Goal: Information Seeking & Learning: Learn about a topic

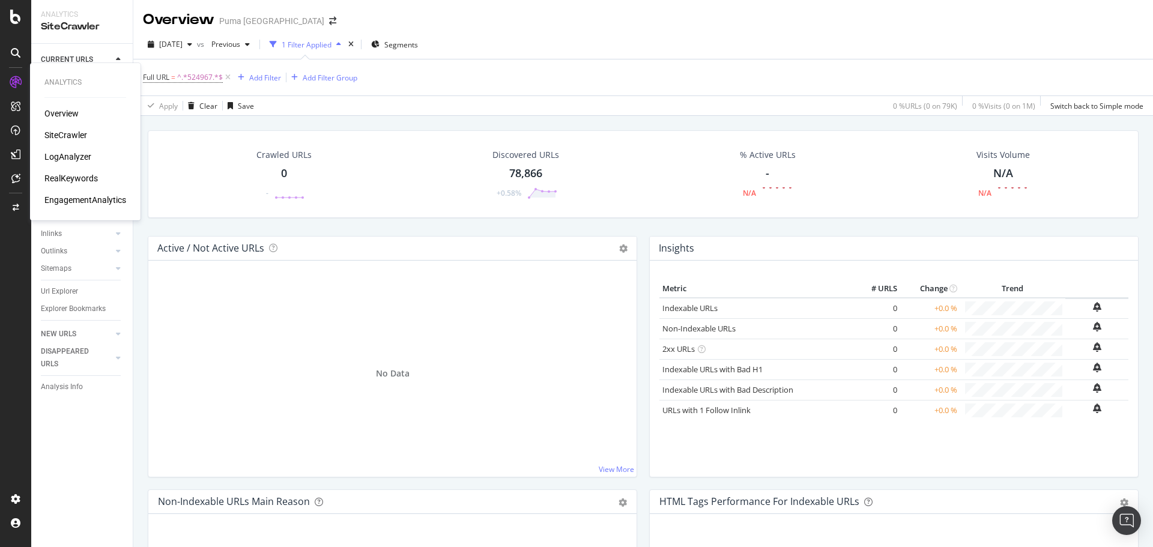
click at [60, 177] on div "RealKeywords" at bounding box center [70, 178] width 53 height 12
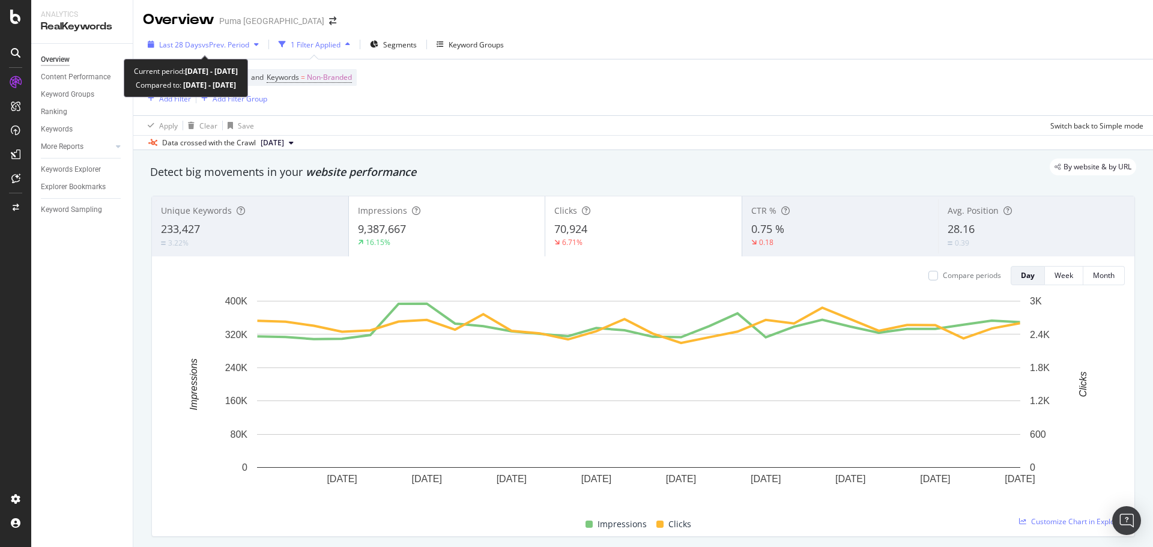
click at [235, 44] on span "vs Prev. Period" at bounding box center [225, 45] width 47 height 10
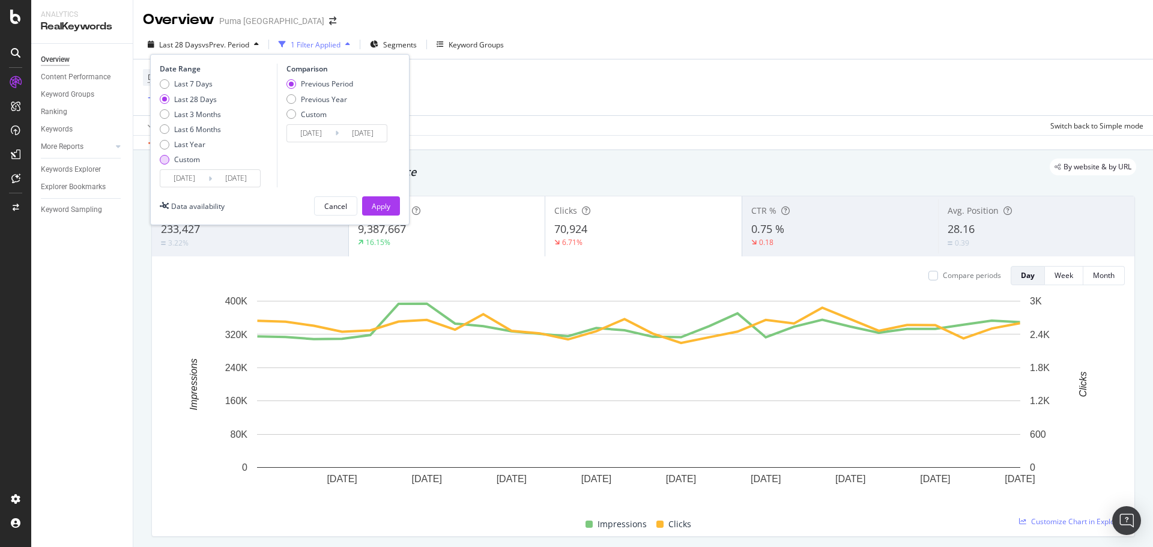
click at [186, 162] on div "Custom" at bounding box center [187, 159] width 26 height 10
click at [195, 175] on input "[DATE]" at bounding box center [184, 178] width 48 height 17
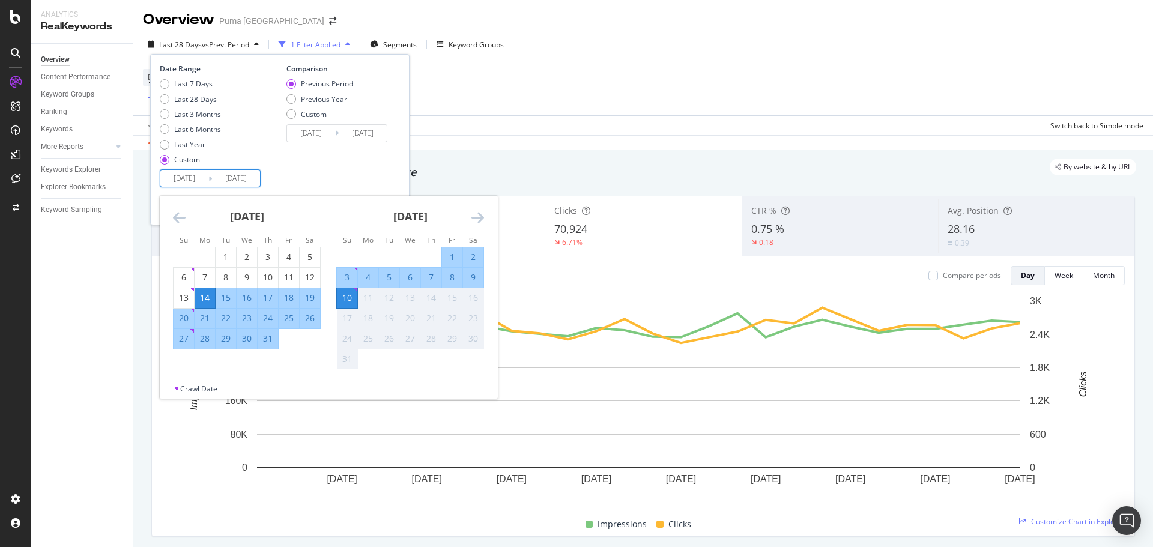
click at [181, 218] on icon "Move backward to switch to the previous month." at bounding box center [179, 217] width 13 height 14
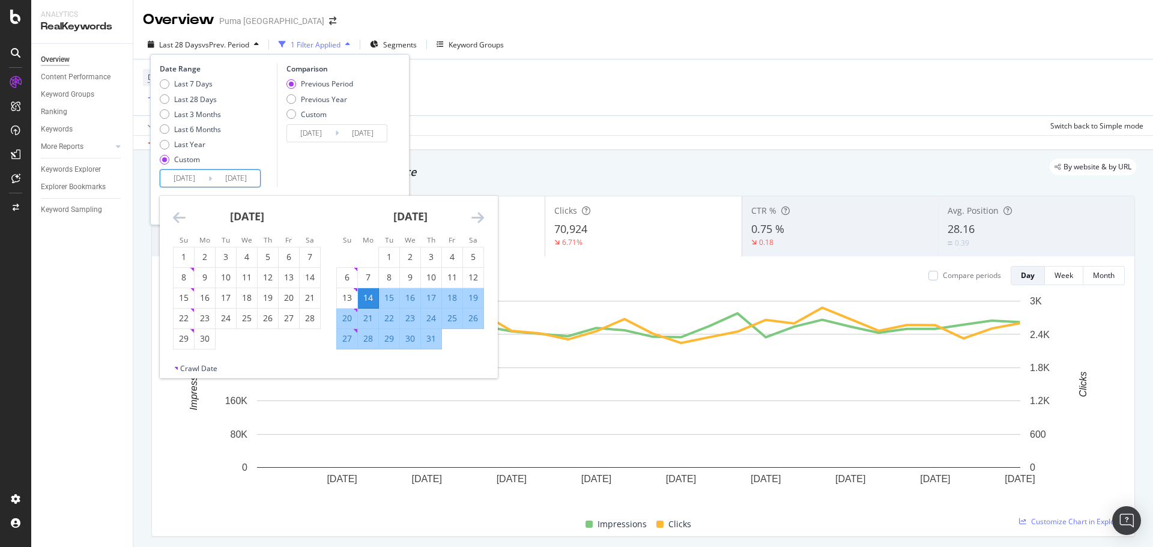
click at [181, 218] on icon "Move backward to switch to the previous month." at bounding box center [179, 217] width 13 height 14
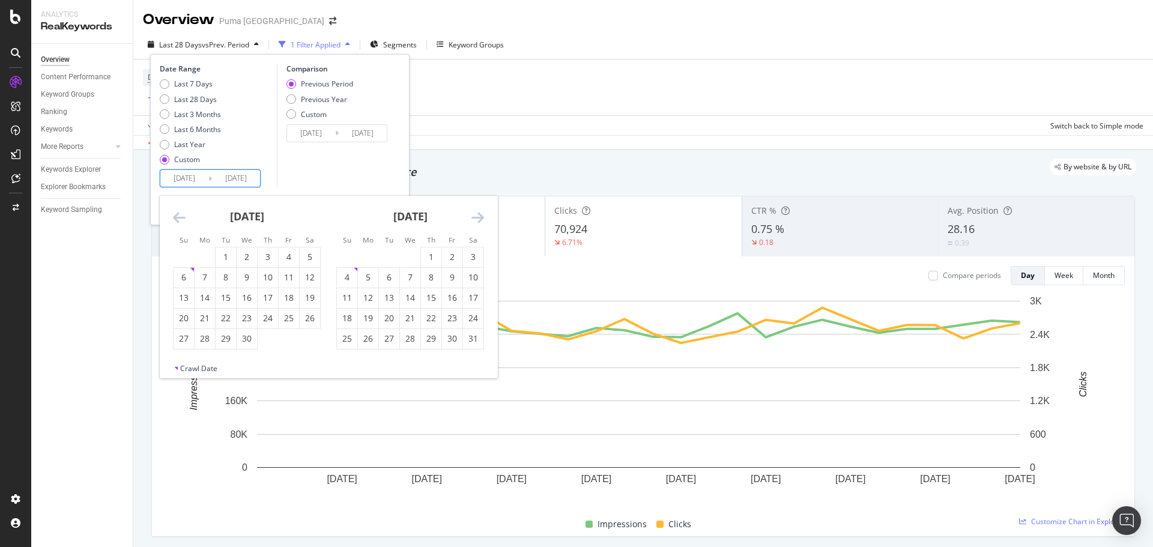
click at [181, 218] on icon "Move backward to switch to the previous month." at bounding box center [179, 217] width 13 height 14
click at [246, 258] on div "1" at bounding box center [247, 257] width 20 height 12
type input "[DATE]"
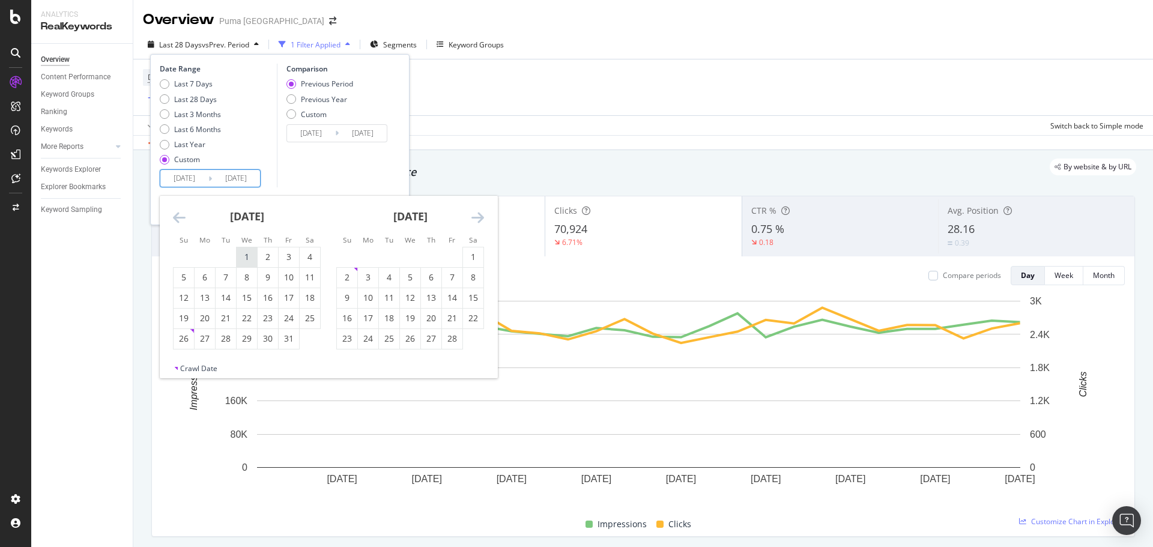
type input "[DATE]"
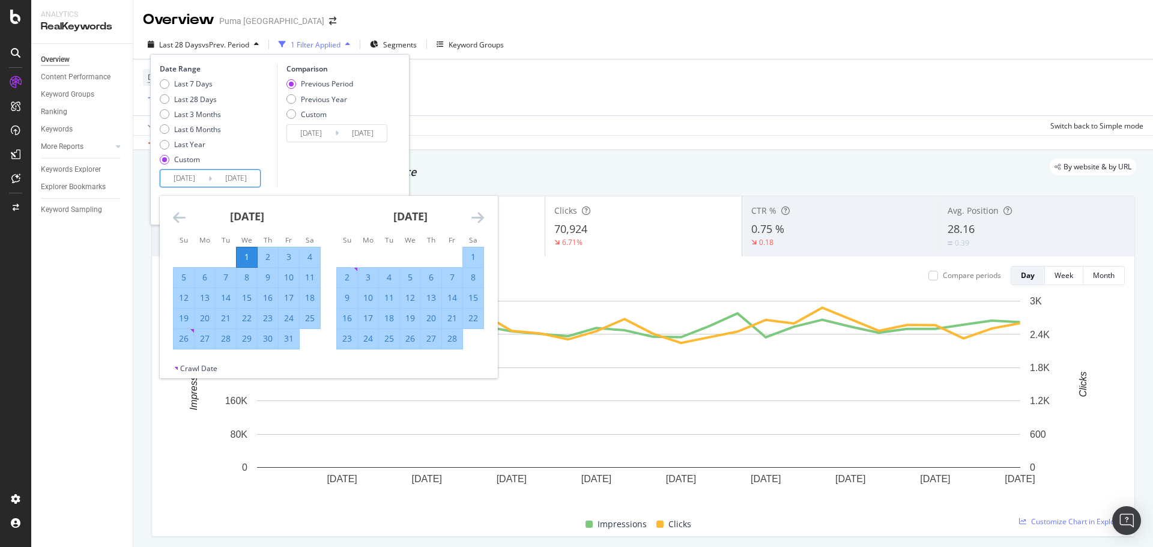
click at [344, 225] on div "[DATE]" at bounding box center [410, 221] width 148 height 51
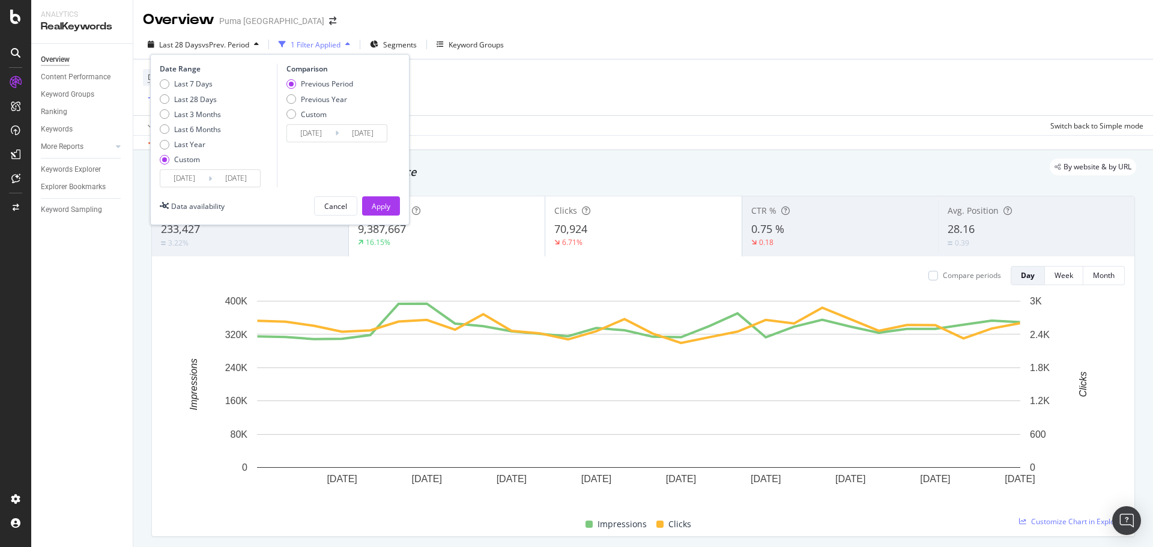
click at [342, 174] on div "Comparison Previous Period Previous Year Custom [DATE] Navigate forward to inte…" at bounding box center [334, 126] width 114 height 124
click at [329, 94] on div "Previous Year" at bounding box center [324, 99] width 46 height 10
type input "[DATE]"
click at [378, 208] on div "Apply" at bounding box center [381, 206] width 19 height 10
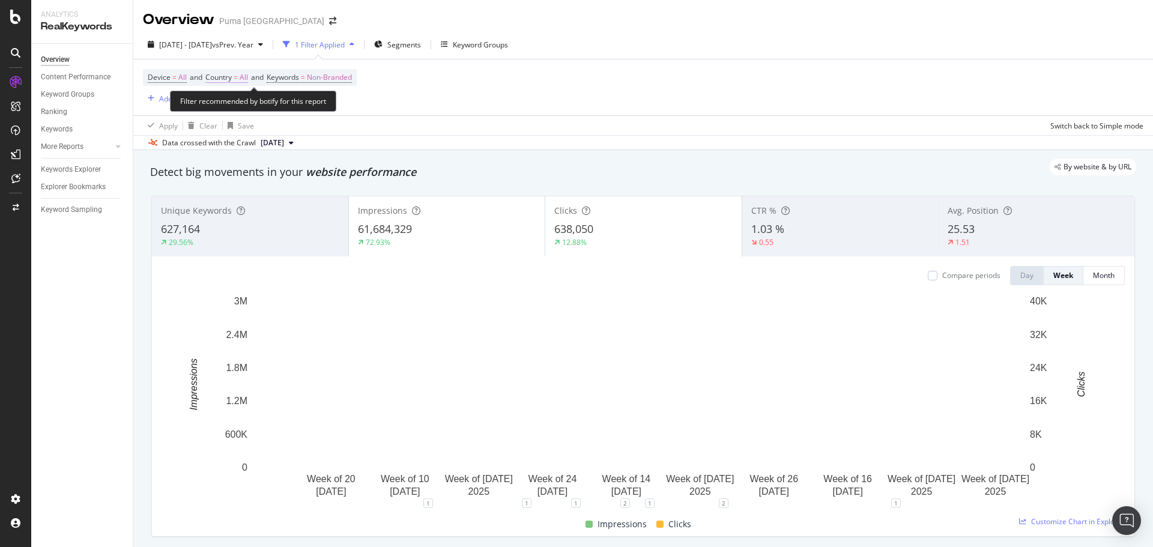
click at [232, 77] on span "Country" at bounding box center [218, 77] width 26 height 10
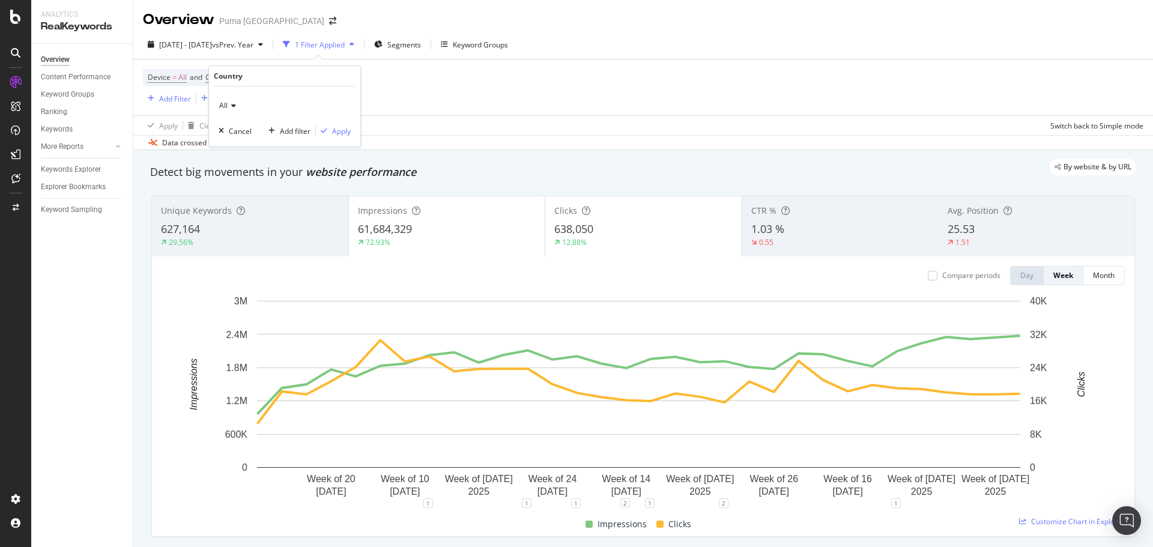
click at [227, 99] on div "All" at bounding box center [285, 105] width 132 height 19
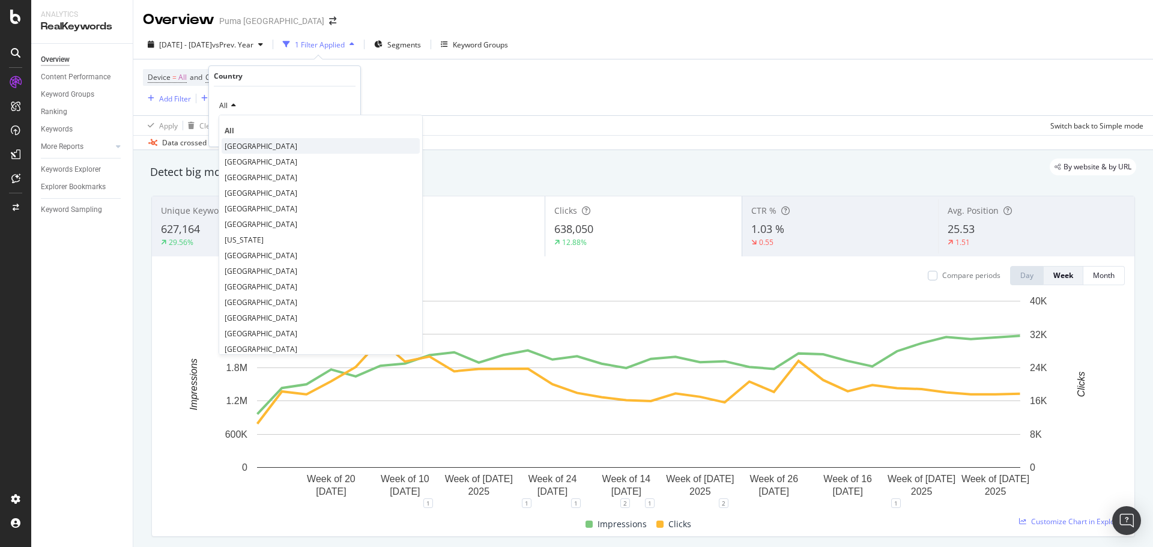
click at [282, 146] on span "[GEOGRAPHIC_DATA]" at bounding box center [261, 146] width 73 height 10
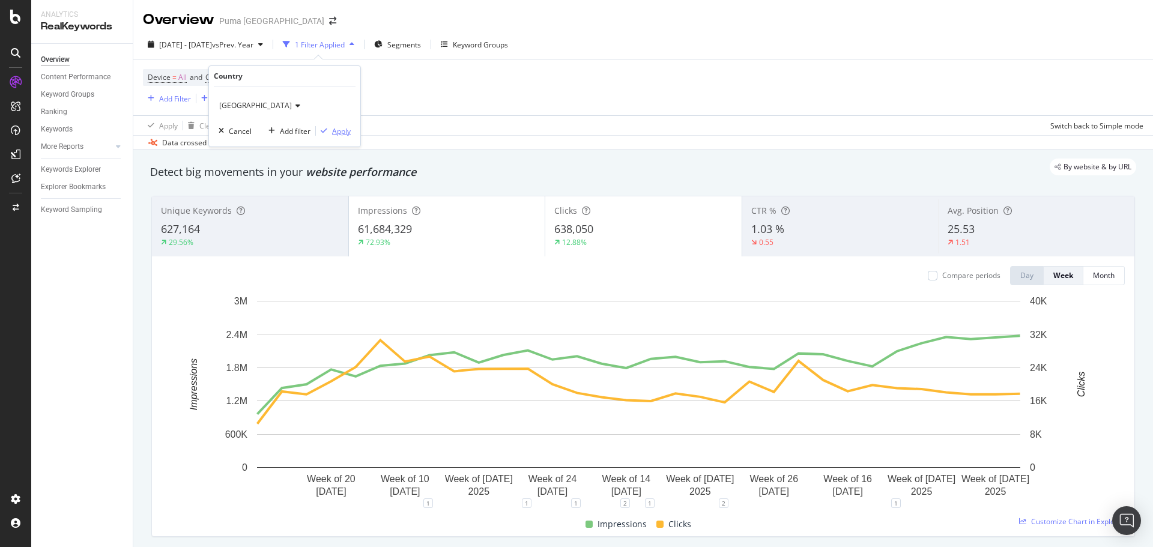
click at [338, 135] on div "Apply" at bounding box center [341, 131] width 19 height 10
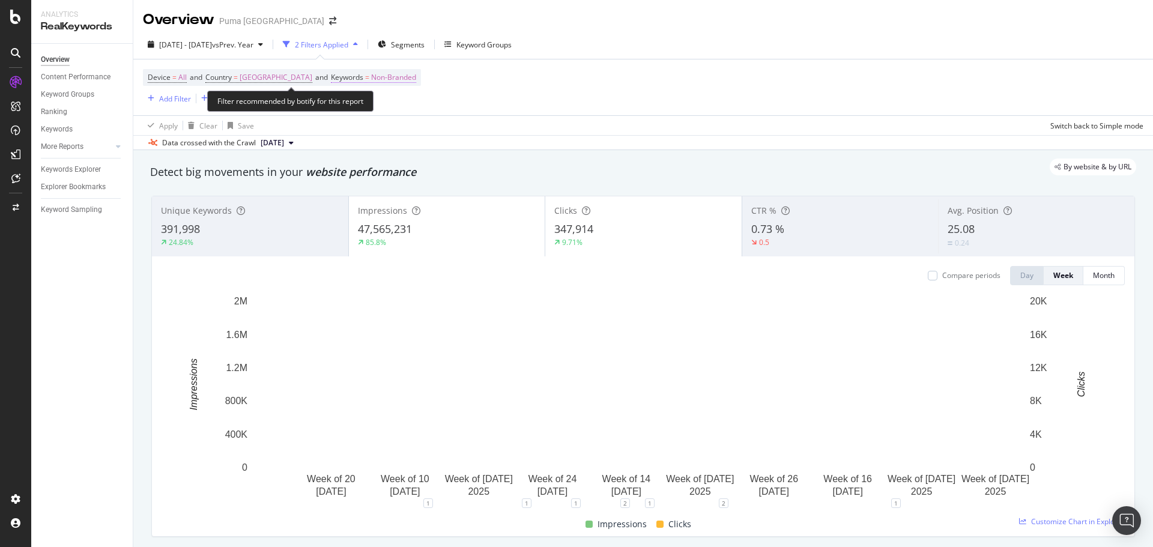
click at [396, 77] on span "Non-Branded" at bounding box center [393, 77] width 45 height 17
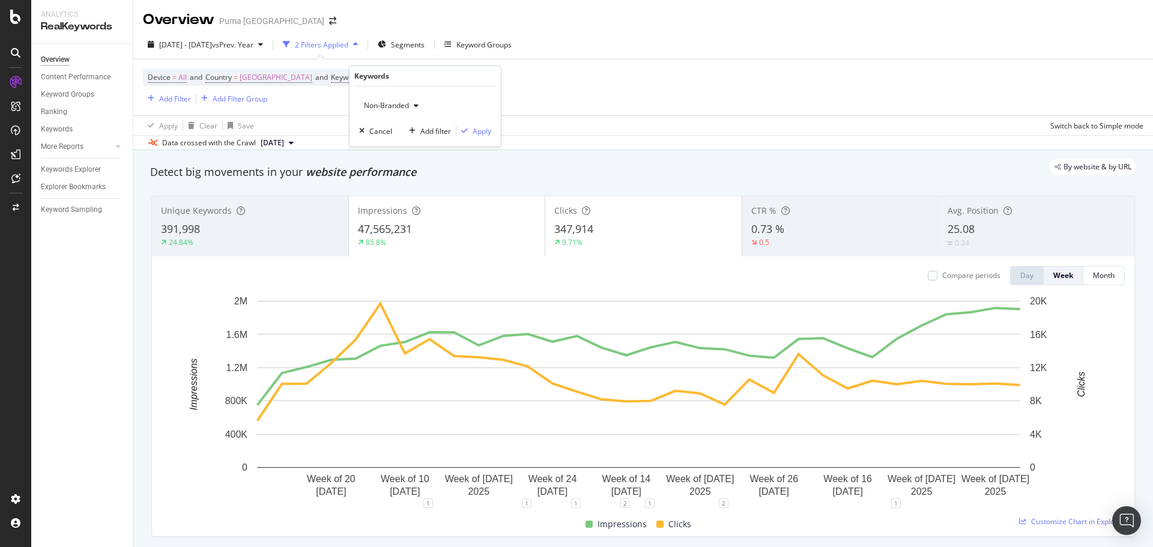
click at [387, 106] on span "Non-Branded" at bounding box center [384, 105] width 50 height 10
click at [381, 196] on span "All" at bounding box center [430, 199] width 123 height 11
click at [476, 132] on div "Apply" at bounding box center [482, 131] width 19 height 10
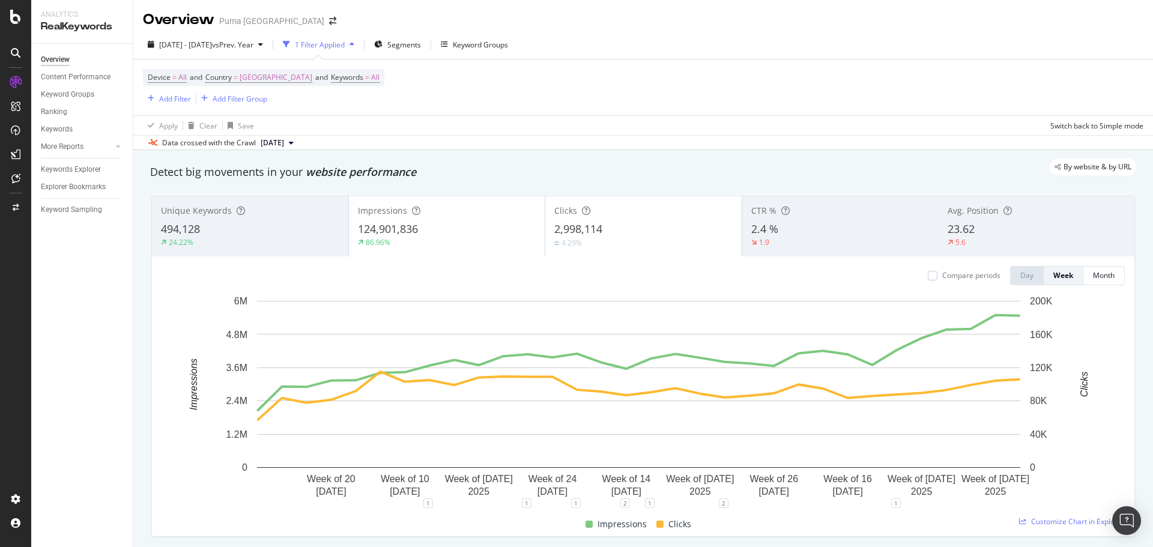
click at [824, 234] on div "2.4 %" at bounding box center [840, 230] width 178 height 16
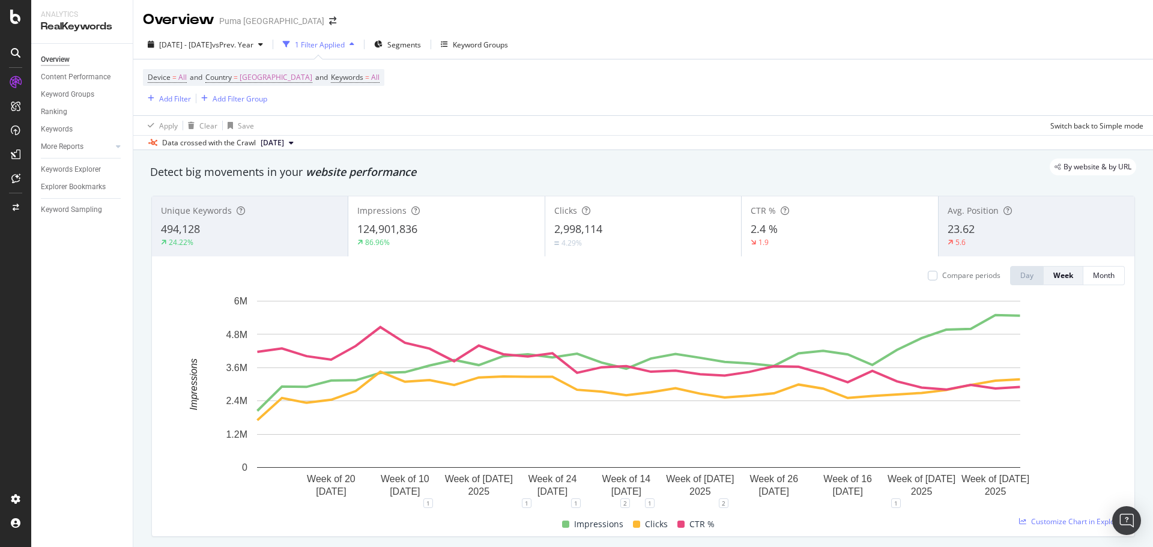
click at [244, 247] on div "24.22%" at bounding box center [250, 242] width 178 height 11
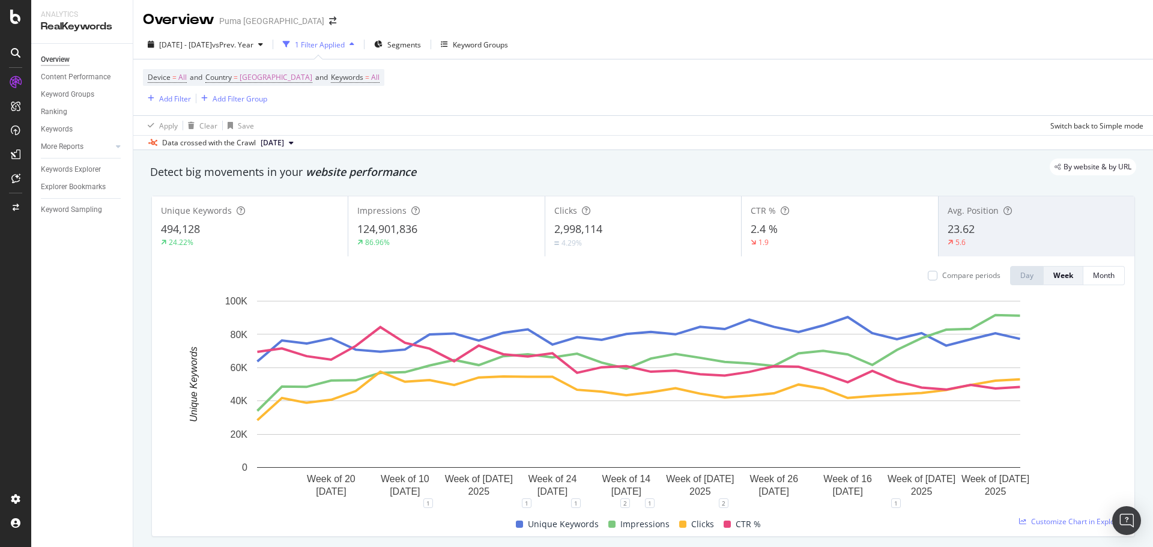
click at [842, 231] on div "2.4 %" at bounding box center [840, 230] width 178 height 16
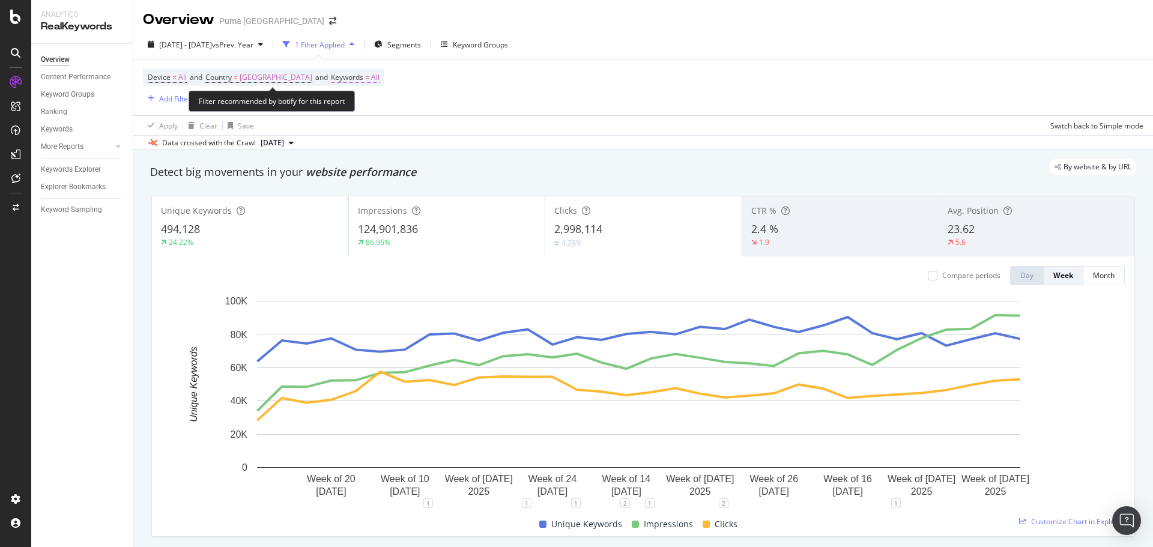
click at [363, 76] on span "Keywords" at bounding box center [347, 77] width 32 height 10
click at [382, 105] on div "button" at bounding box center [379, 105] width 14 height 7
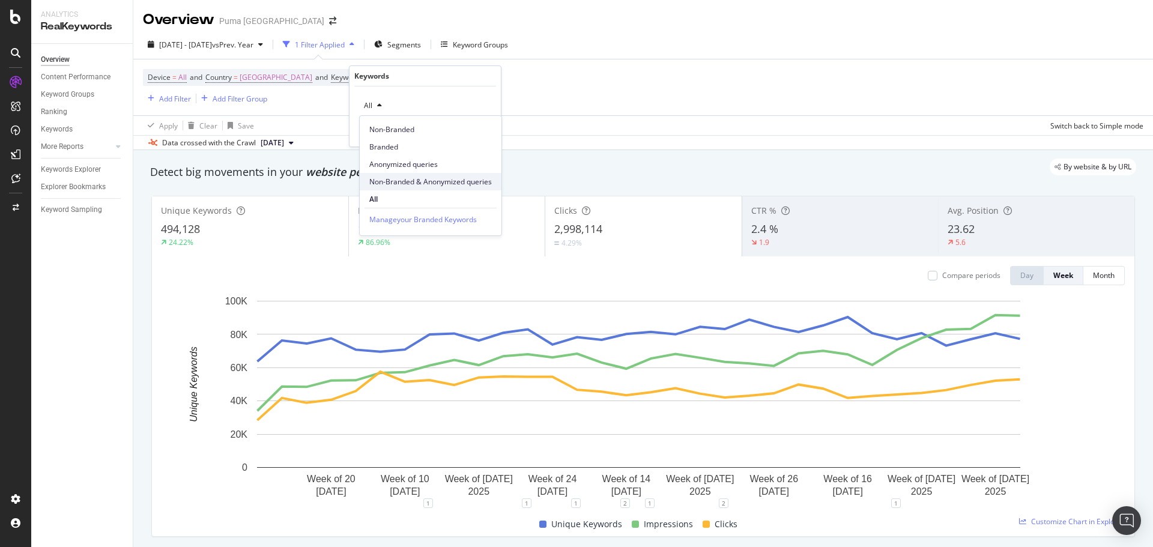
click at [408, 184] on span "Non-Branded & Anonymized queries" at bounding box center [430, 182] width 123 height 11
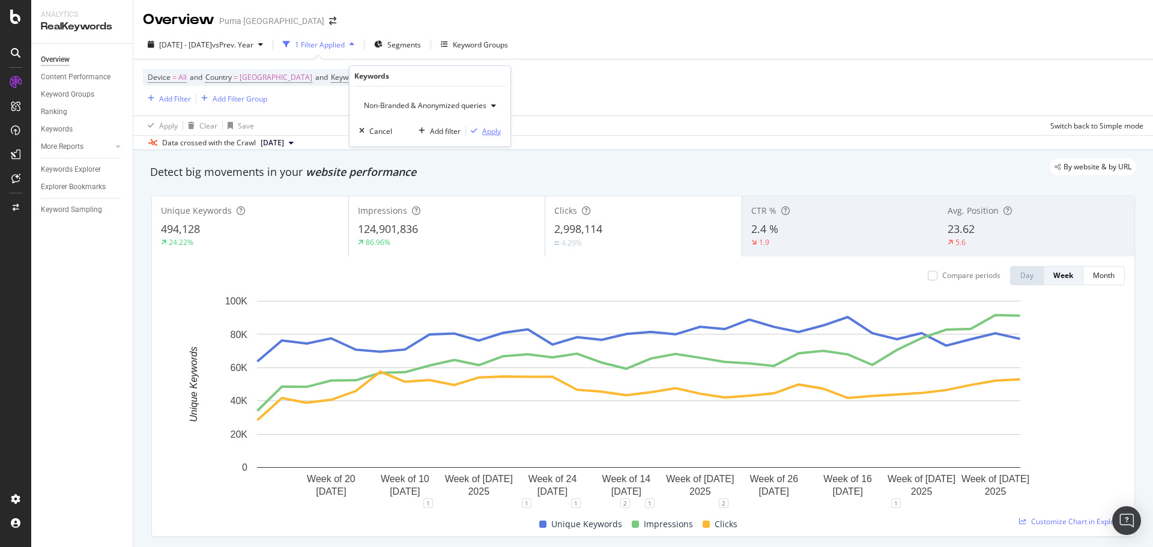
click at [486, 128] on div "Apply" at bounding box center [491, 131] width 19 height 10
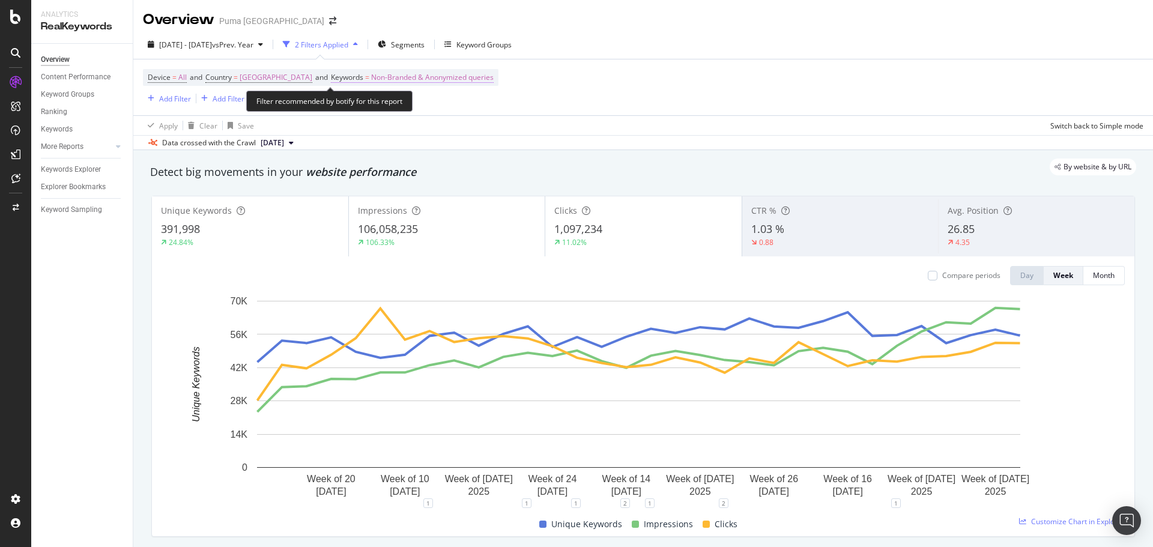
click at [404, 79] on span "Non-Branded & Anonymized queries" at bounding box center [432, 77] width 123 height 17
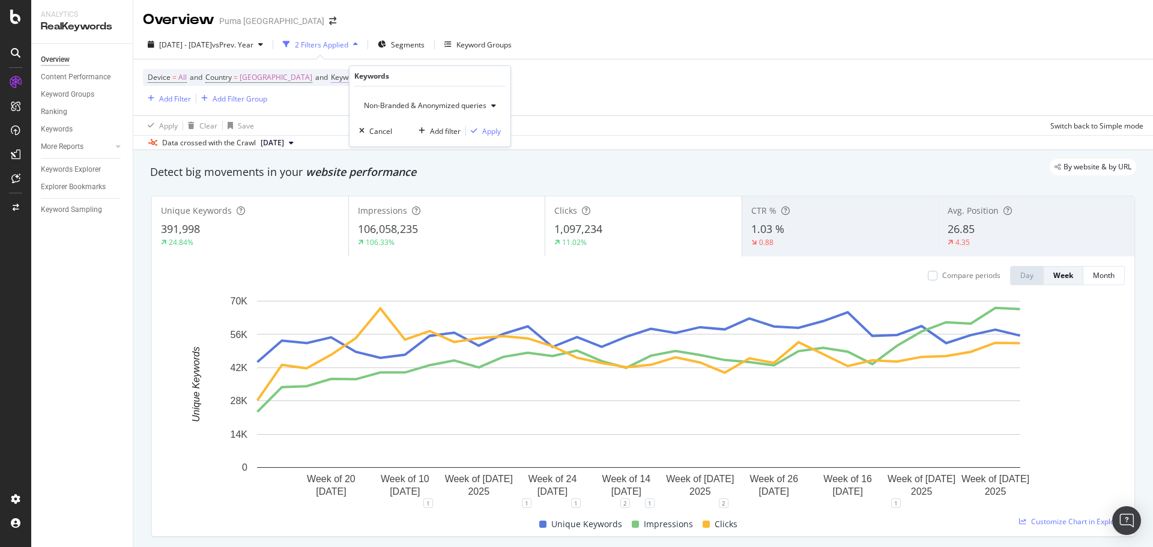
click at [404, 79] on div "Keywords" at bounding box center [429, 76] width 151 height 20
click at [420, 110] on span "Non-Branded & Anonymized queries" at bounding box center [422, 105] width 127 height 10
click at [422, 129] on span "Non-Branded" at bounding box center [432, 129] width 126 height 11
click at [474, 131] on div "Apply" at bounding box center [482, 131] width 19 height 10
